Goal: Information Seeking & Learning: Learn about a topic

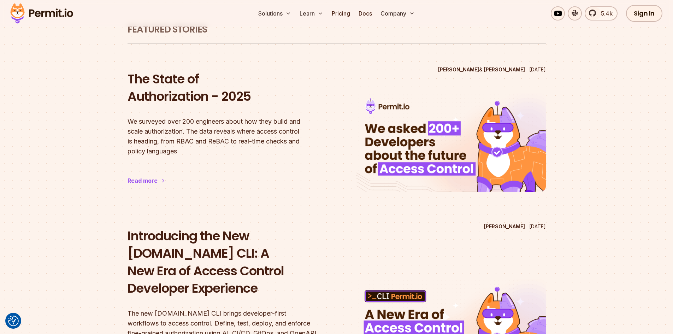
scroll to position [48, 0]
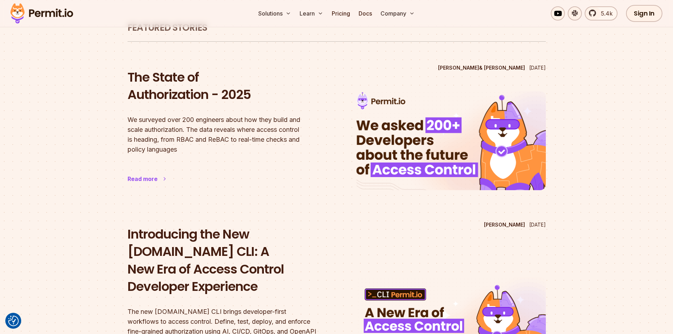
click at [150, 179] on div "Read more" at bounding box center [142, 178] width 30 height 8
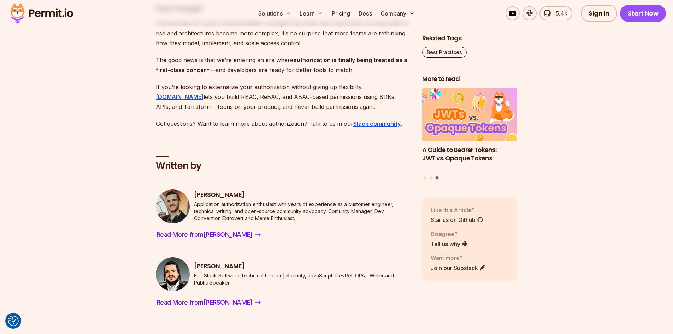
scroll to position [3986, 0]
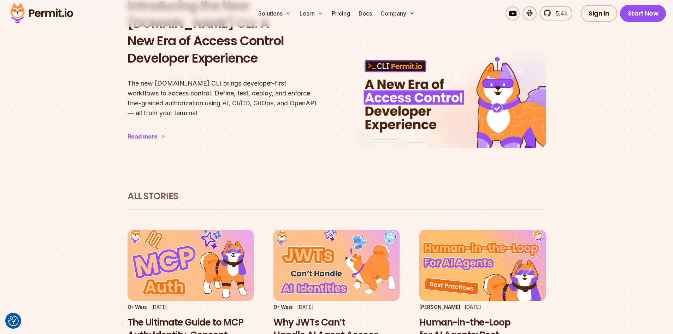
scroll to position [275, 0]
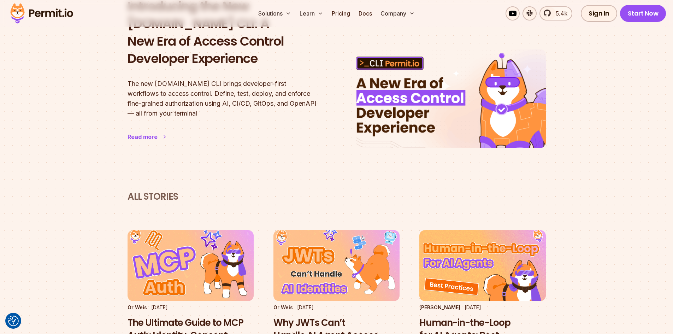
click at [150, 132] on div "Read more" at bounding box center [142, 136] width 30 height 8
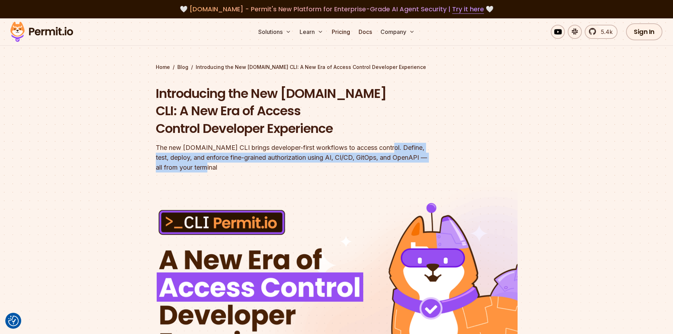
drag, startPoint x: 379, startPoint y: 127, endPoint x: 379, endPoint y: 150, distance: 23.0
click at [379, 150] on div "The new [DOMAIN_NAME] CLI brings developer-first workflows to access control. D…" at bounding box center [291, 158] width 271 height 30
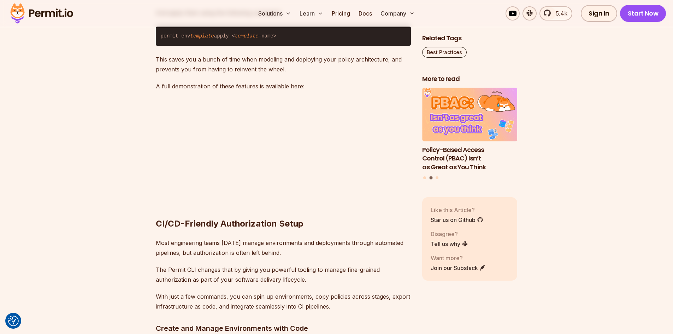
scroll to position [1864, 0]
